Goal: Transaction & Acquisition: Purchase product/service

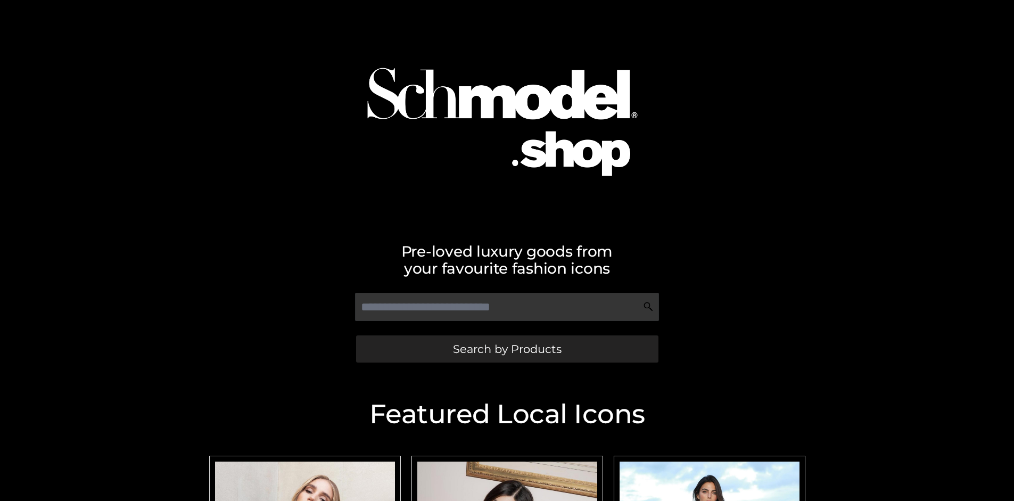
click at [507, 349] on span "Search by Products" at bounding box center [507, 348] width 109 height 11
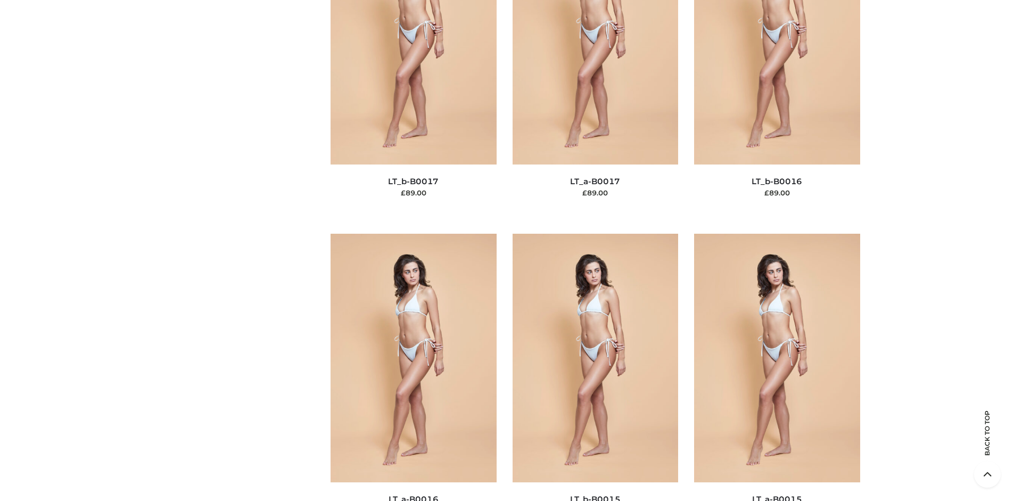
scroll to position [3573, 0]
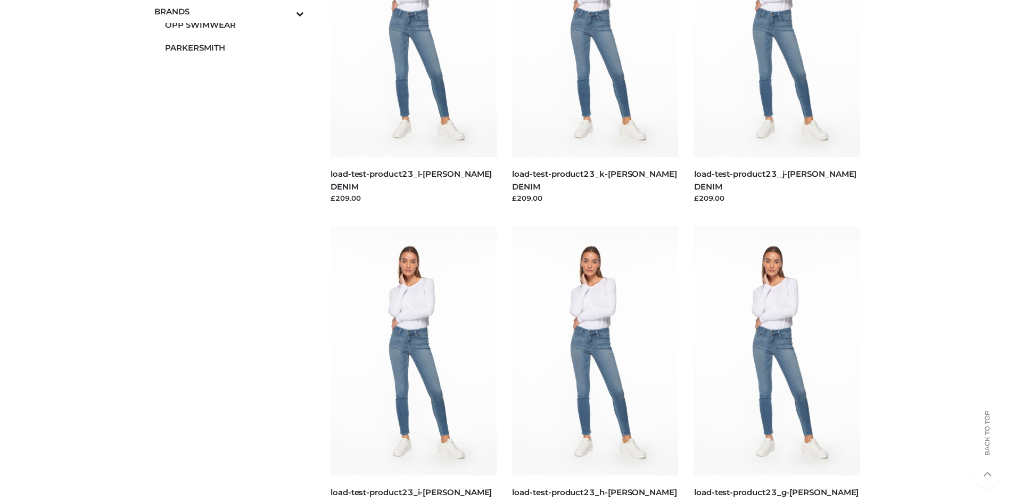
scroll to position [0, 0]
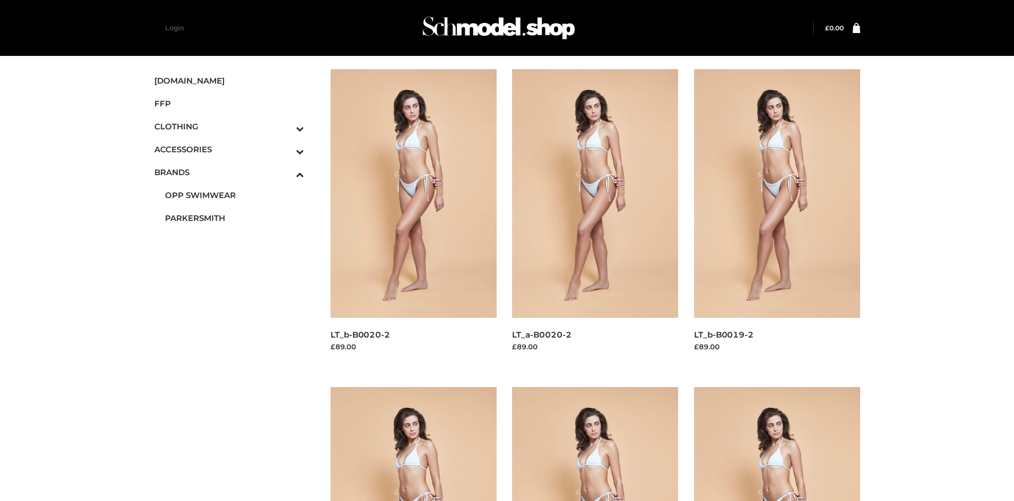
scroll to position [501, 0]
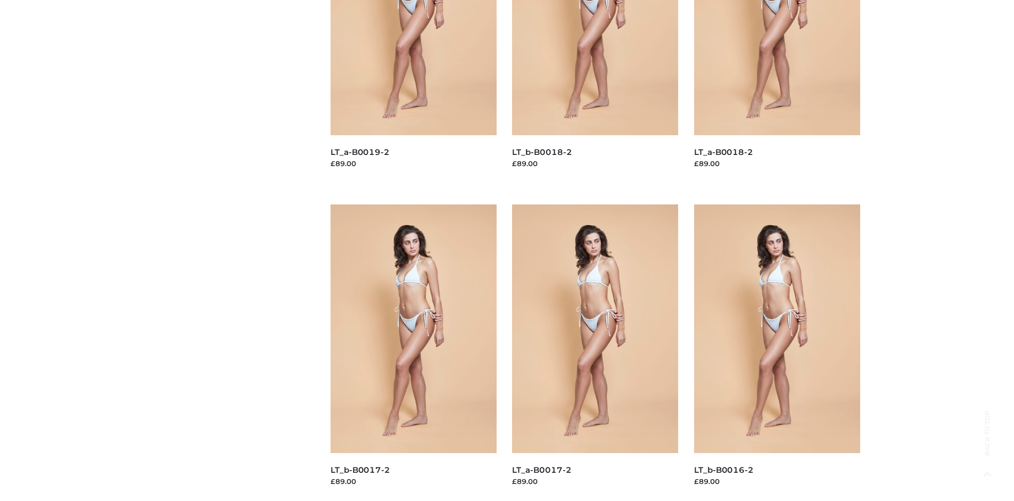
click at [413, 352] on img at bounding box center [414, 328] width 166 height 249
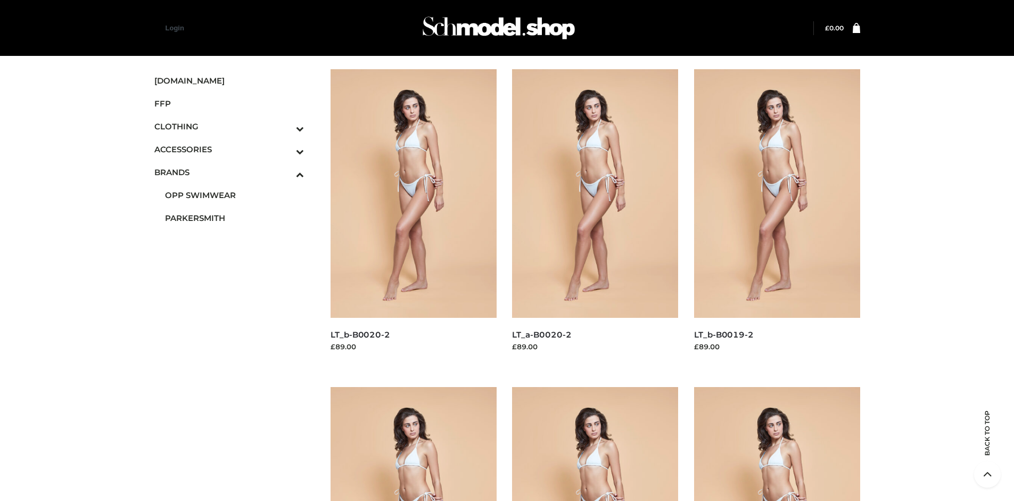
click at [595, 444] on img at bounding box center [595, 511] width 166 height 249
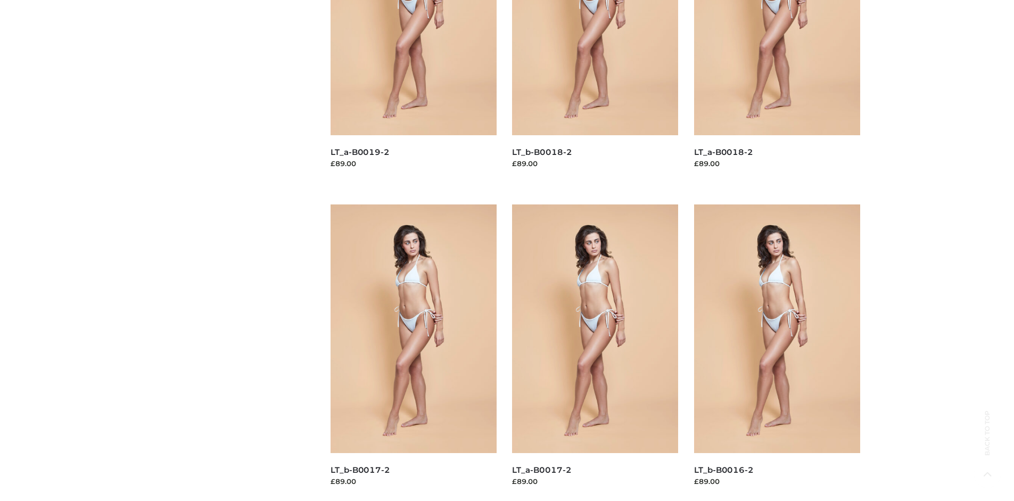
click at [777, 352] on img at bounding box center [777, 328] width 166 height 249
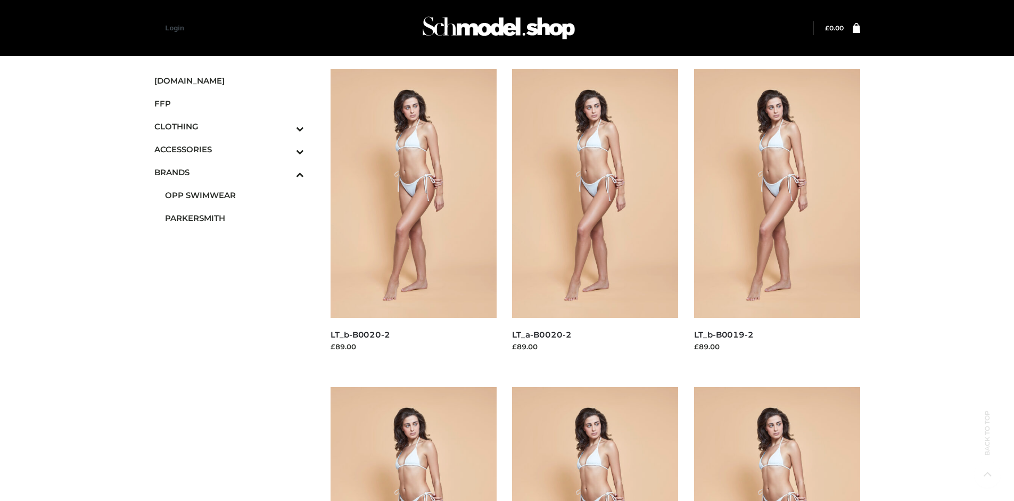
click at [777, 444] on img at bounding box center [777, 511] width 166 height 249
click at [285, 126] on icon "Toggle Submenu" at bounding box center [244, 128] width 119 height 12
click at [234, 143] on span "DRESSES" at bounding box center [234, 149] width 139 height 12
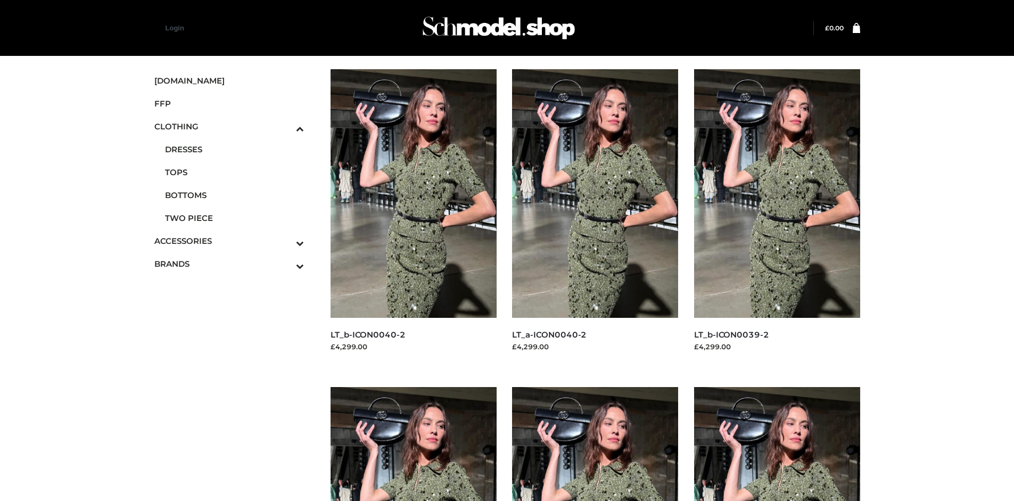
click at [777, 217] on img at bounding box center [777, 193] width 166 height 249
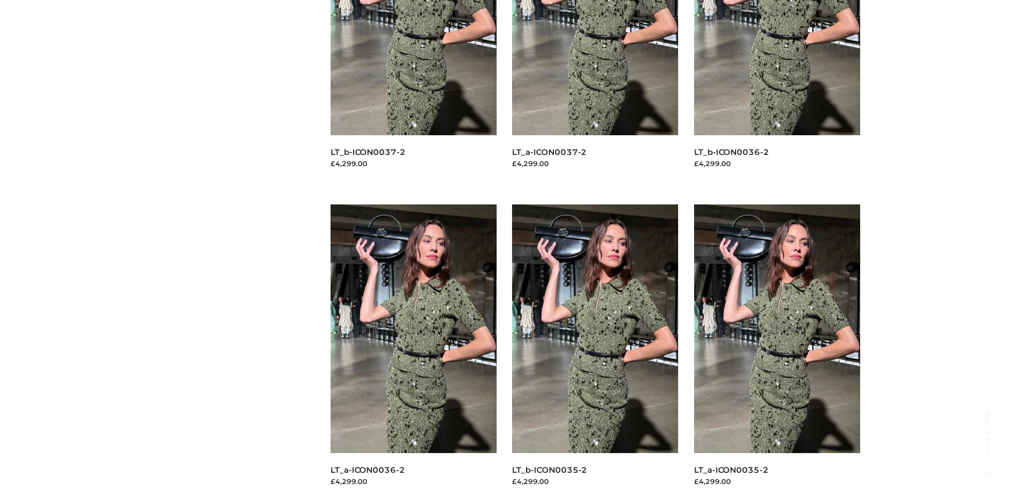
click at [777, 352] on img at bounding box center [777, 328] width 166 height 249
click at [413, 352] on img at bounding box center [414, 328] width 166 height 249
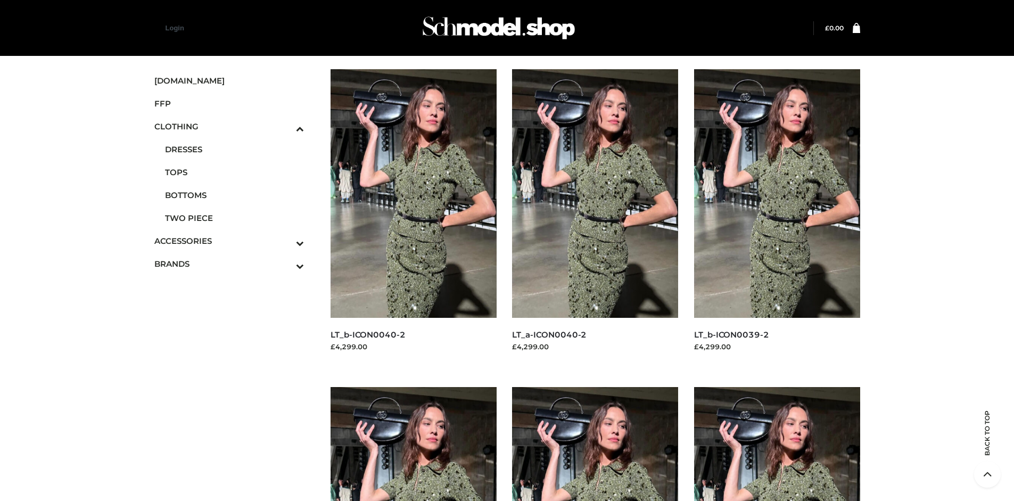
click at [777, 444] on img at bounding box center [777, 511] width 166 height 249
click at [229, 103] on span "FFP" at bounding box center [229, 103] width 150 height 12
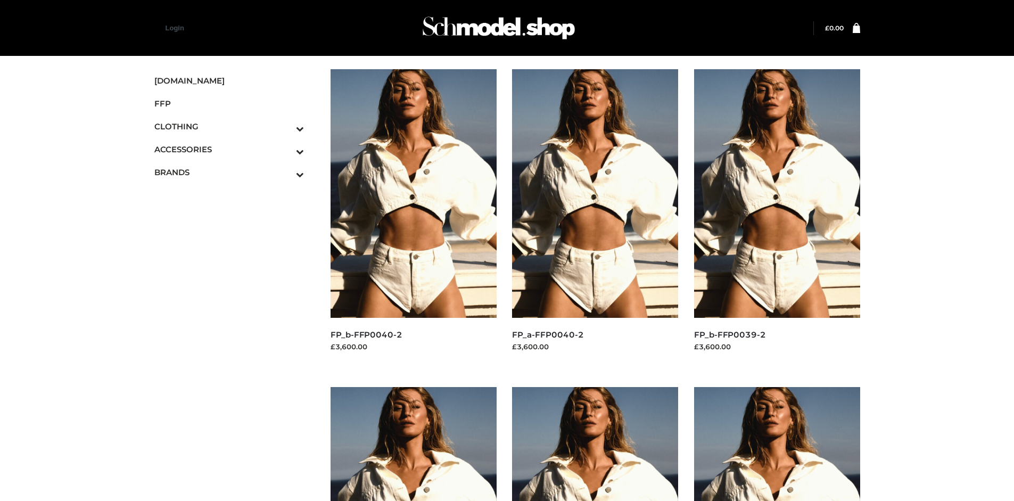
scroll to position [819, 0]
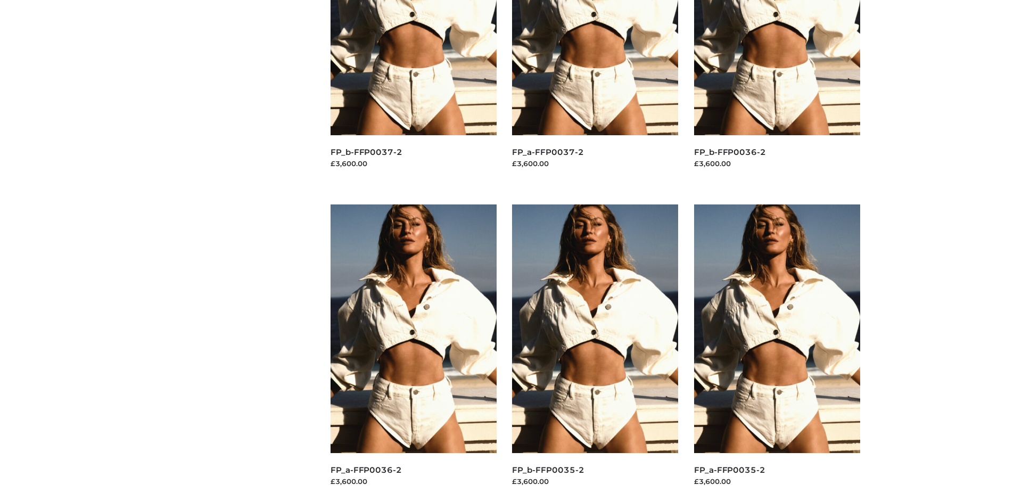
click at [777, 352] on img at bounding box center [777, 328] width 166 height 249
click at [413, 352] on img at bounding box center [414, 328] width 166 height 249
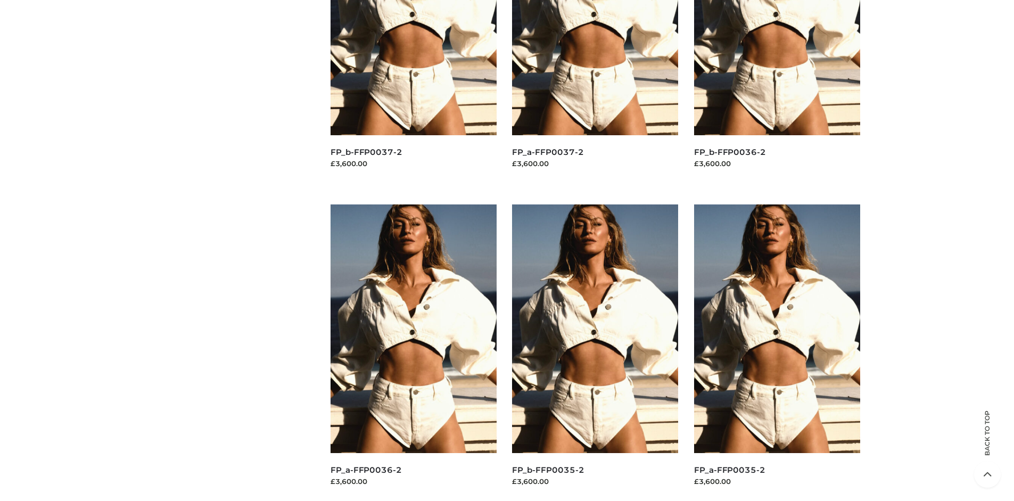
click at [595, 352] on img at bounding box center [595, 328] width 166 height 249
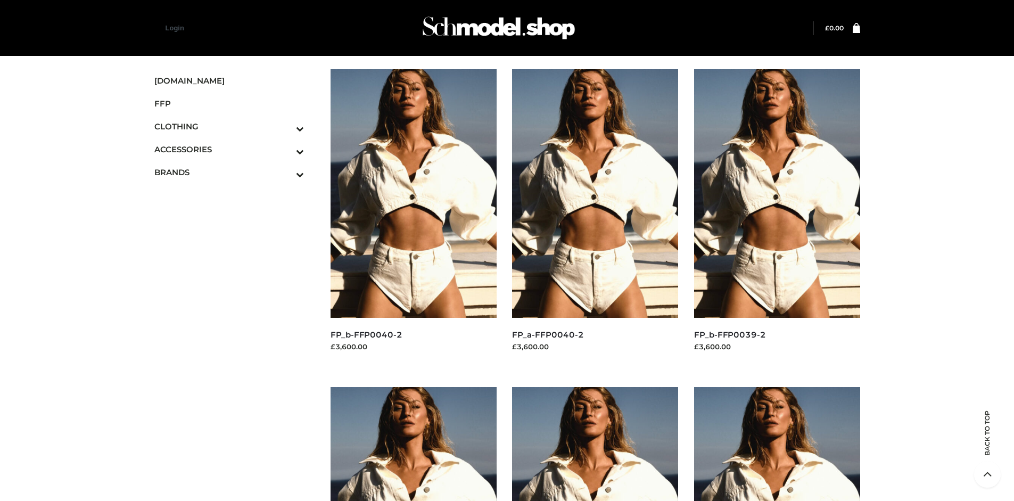
click at [234, 166] on span "BAGS" at bounding box center [234, 172] width 139 height 12
